Goal: Find contact information: Find contact information

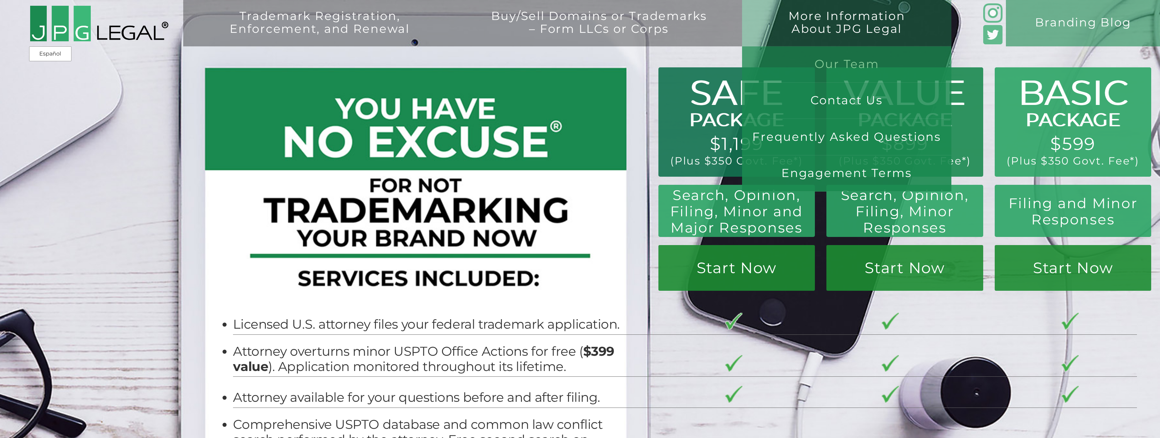
click at [886, 62] on link "Our Team" at bounding box center [847, 64] width 210 height 36
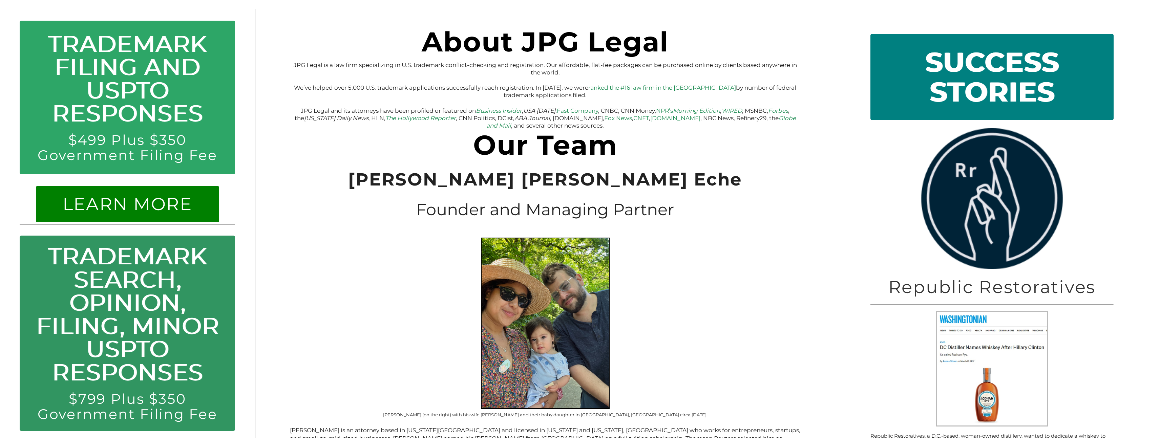
scroll to position [368, 0]
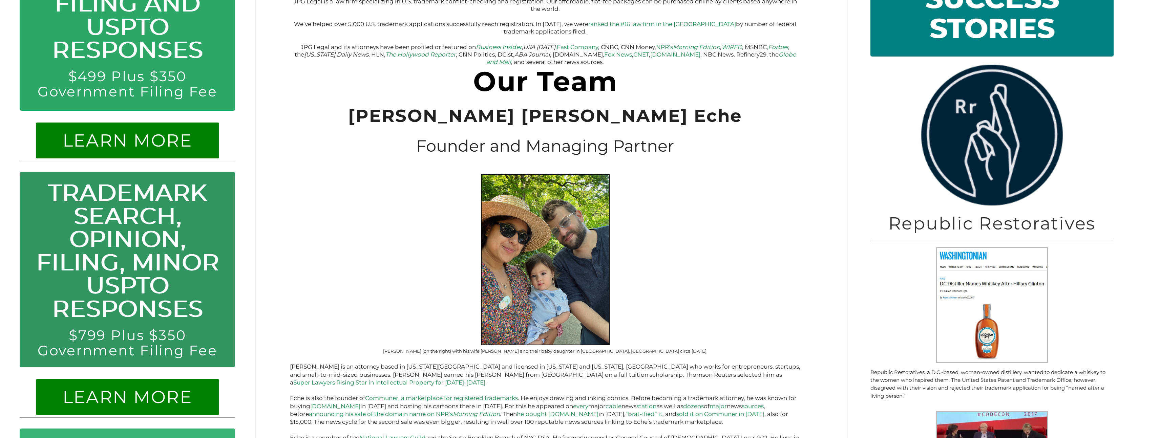
click at [645, 123] on span "Jeremy Peter Green Eche" at bounding box center [545, 115] width 394 height 21
copy span "Eche"
